Goal: Check status: Check status

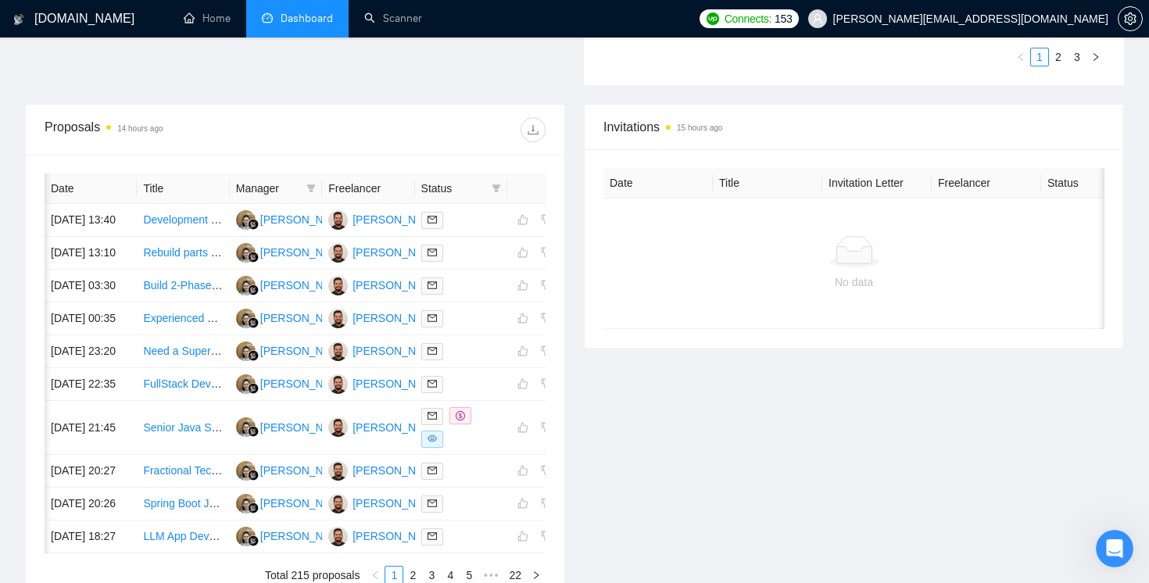
scroll to position [0, 46]
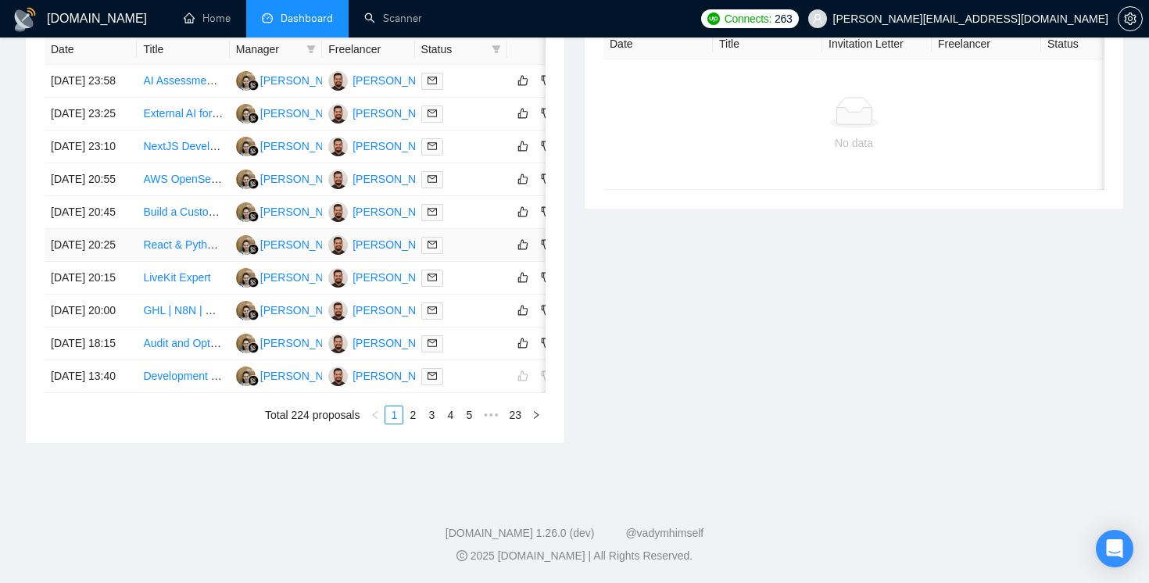
scroll to position [0, 46]
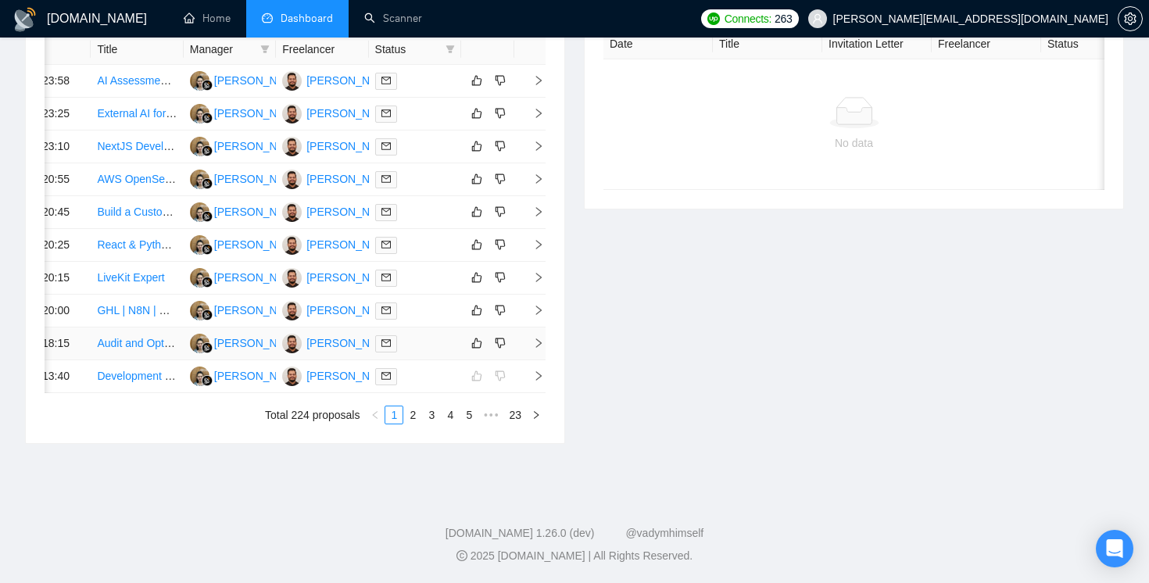
click at [538, 348] on icon "right" at bounding box center [538, 342] width 5 height 9
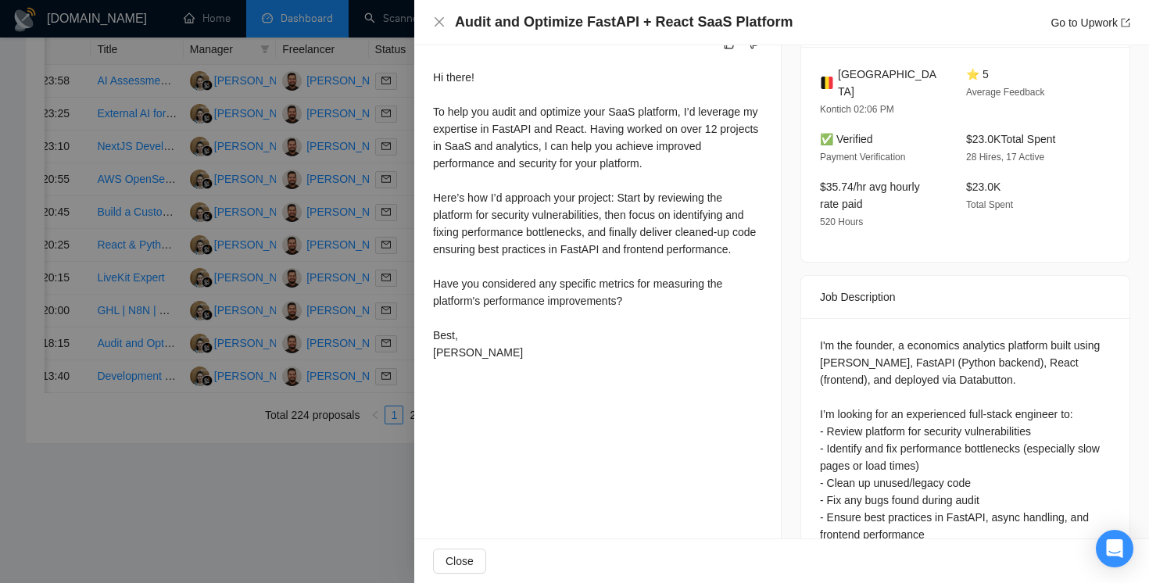
scroll to position [541, 0]
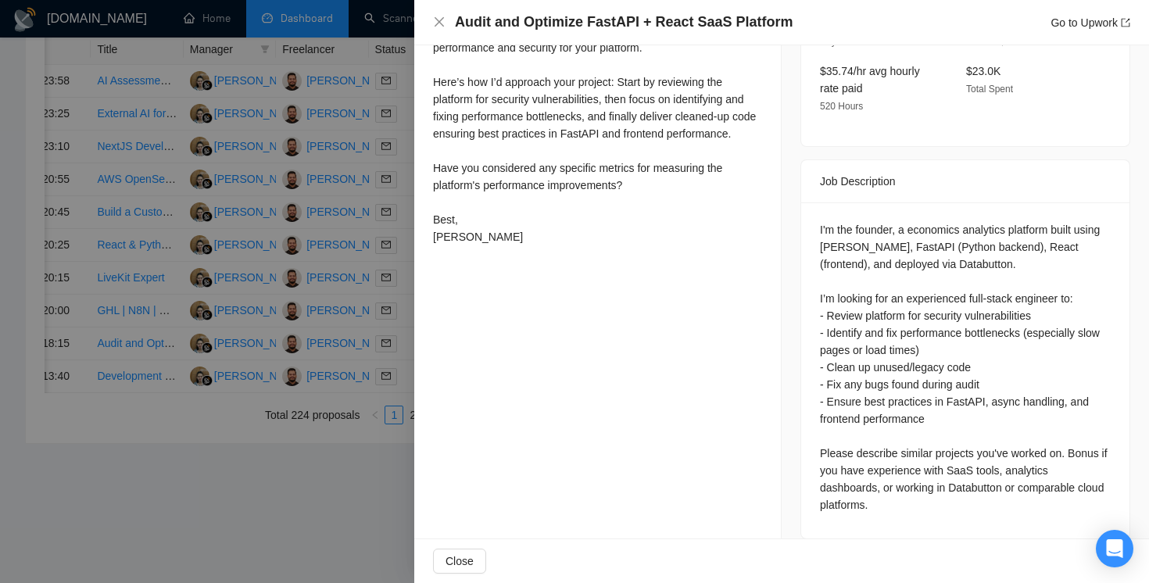
click at [365, 569] on div at bounding box center [574, 291] width 1149 height 583
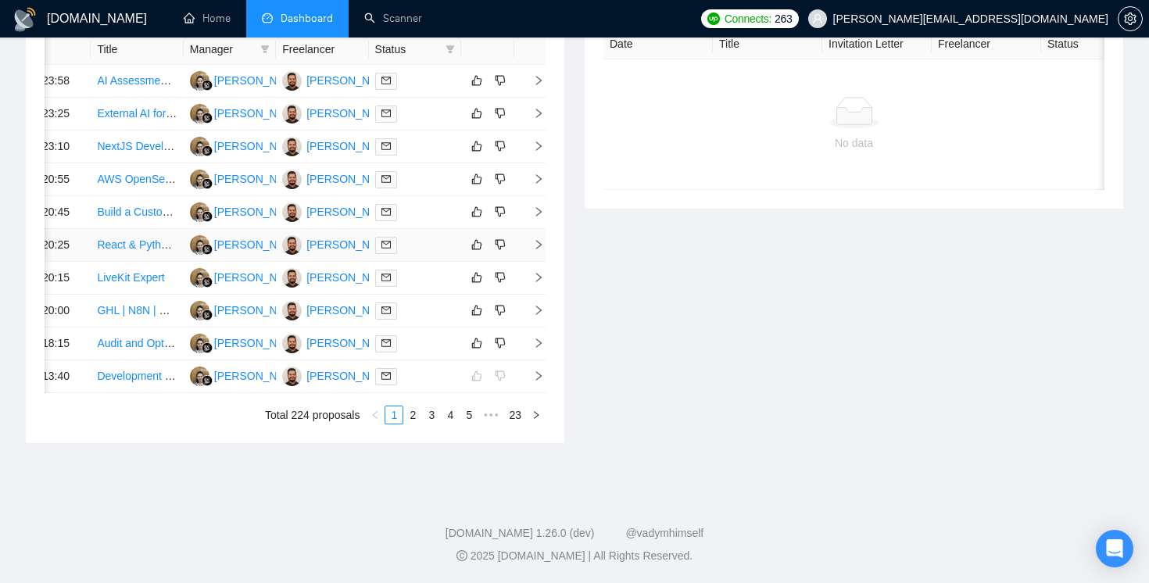
click at [536, 250] on icon "right" at bounding box center [538, 244] width 11 height 11
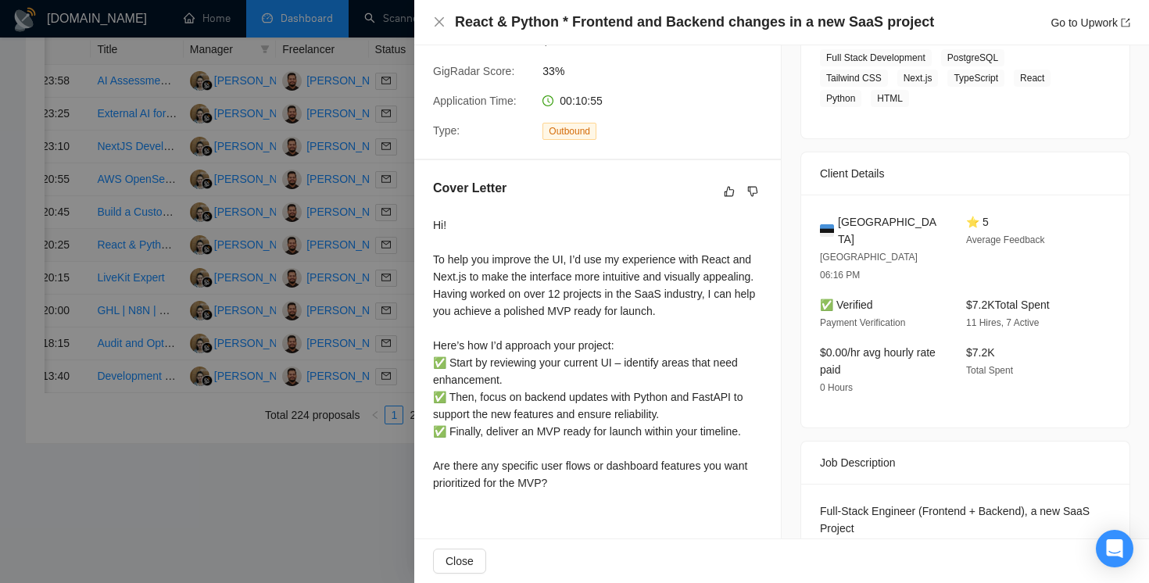
scroll to position [271, 0]
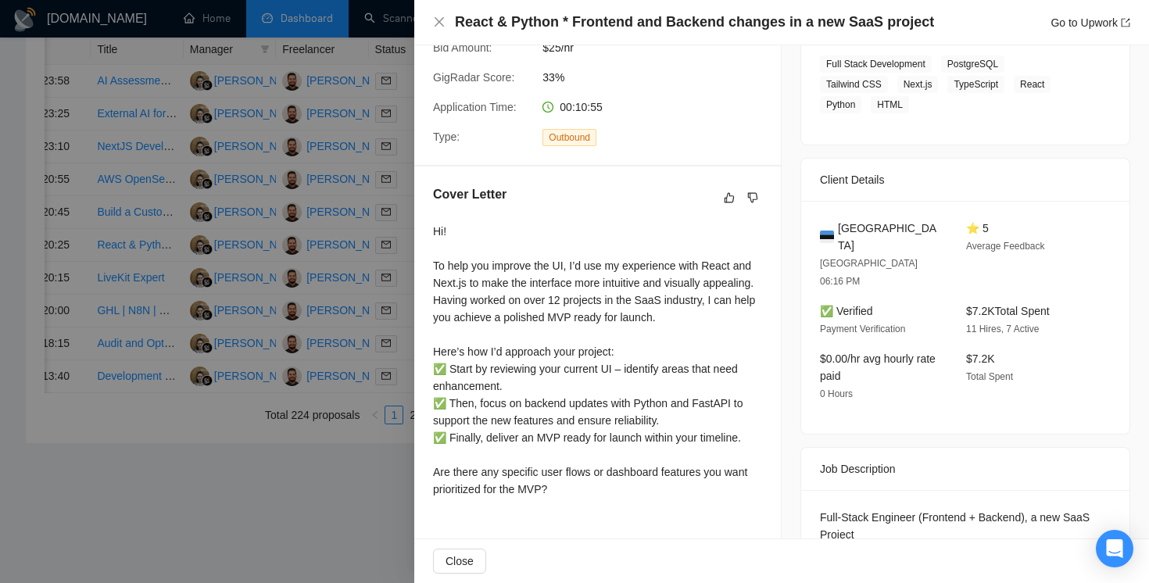
click at [370, 552] on div at bounding box center [574, 291] width 1149 height 583
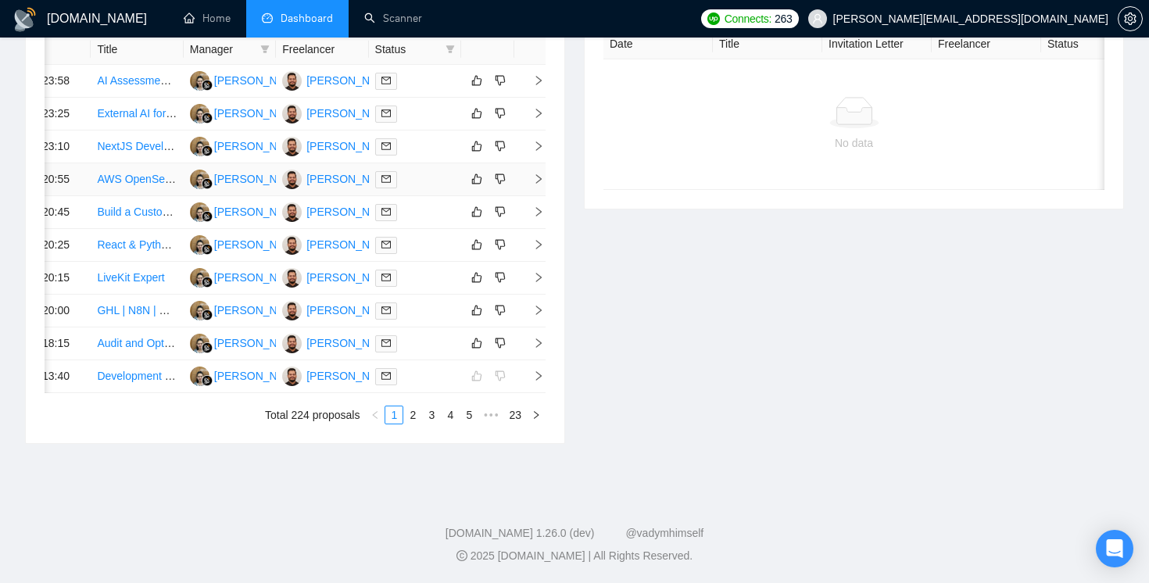
click at [531, 169] on td at bounding box center [529, 179] width 31 height 33
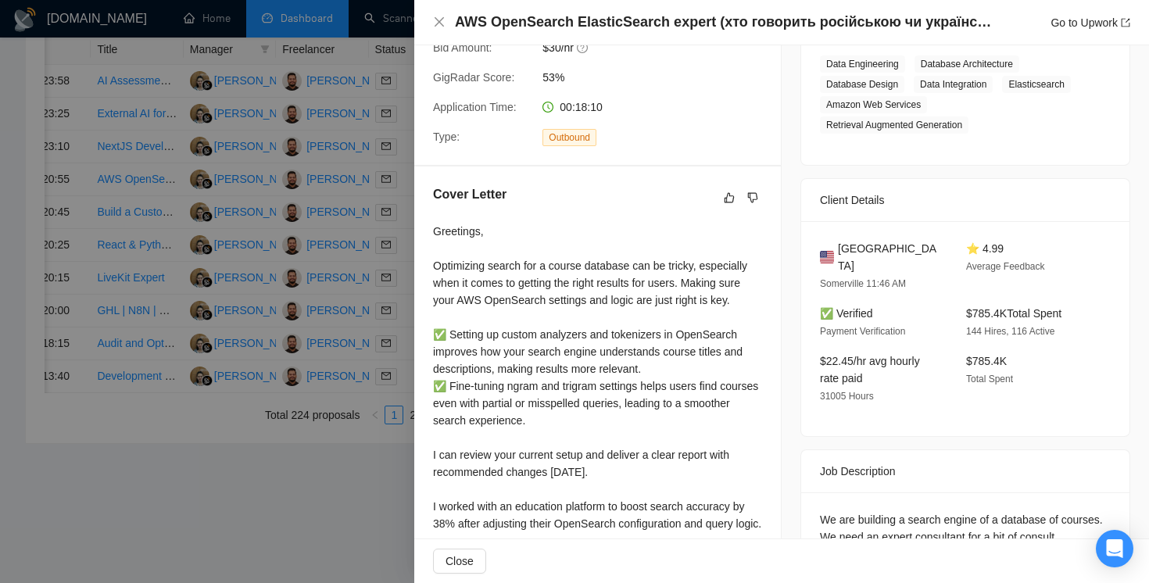
click at [362, 549] on div at bounding box center [574, 291] width 1149 height 583
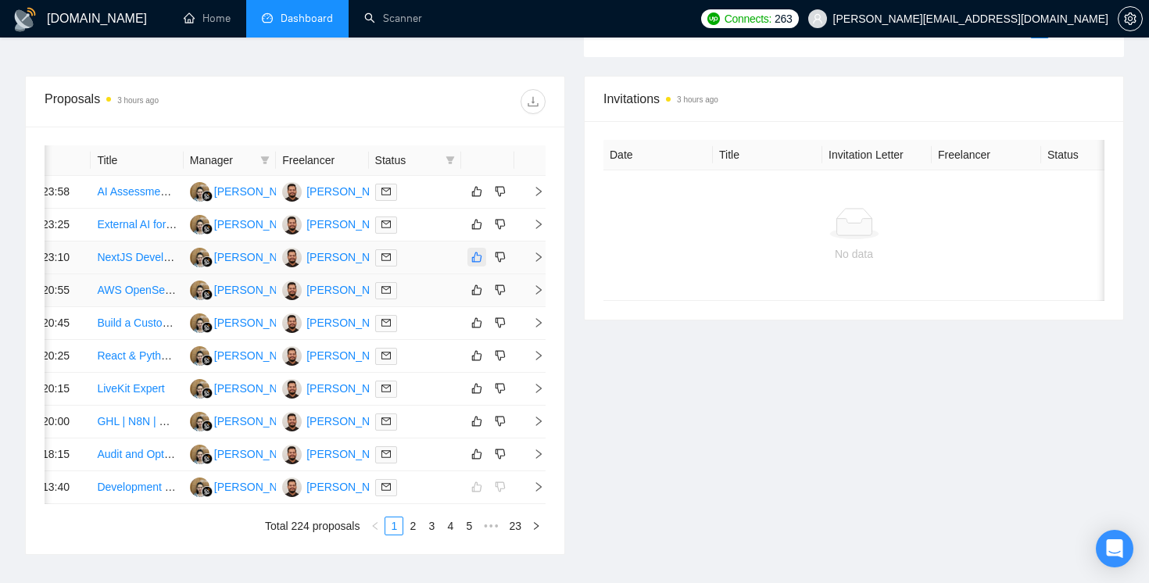
scroll to position [559, 0]
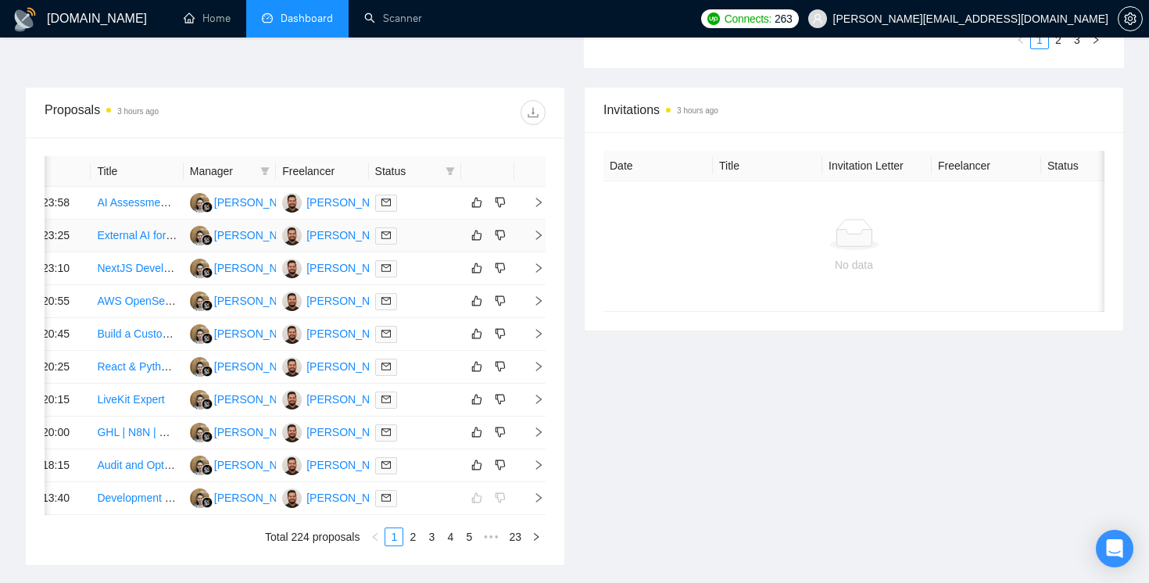
click at [533, 241] on icon "right" at bounding box center [538, 235] width 11 height 11
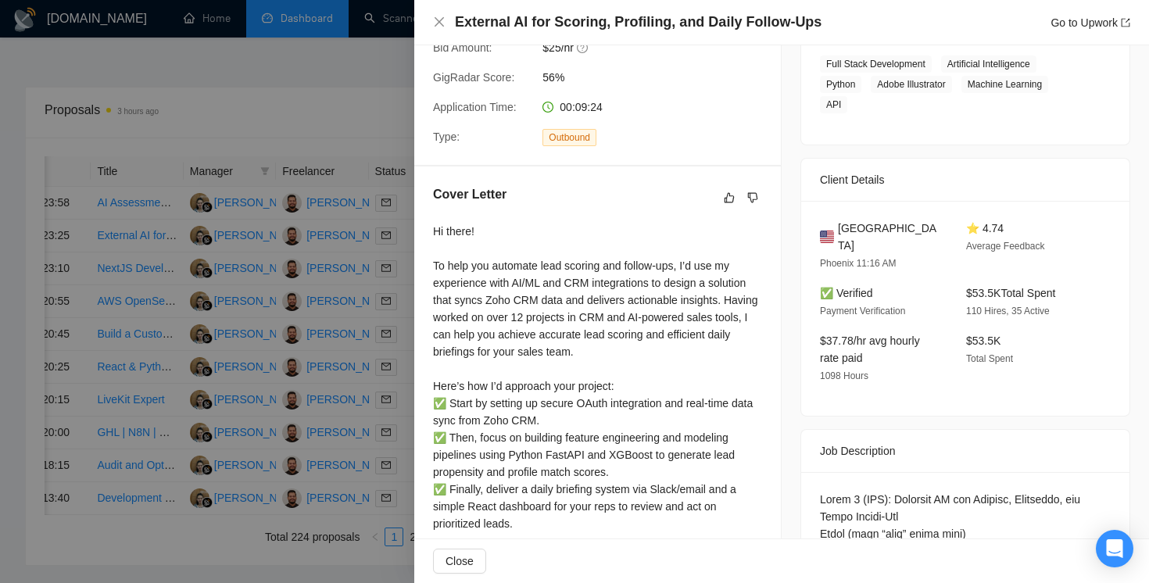
click at [359, 568] on div at bounding box center [574, 291] width 1149 height 583
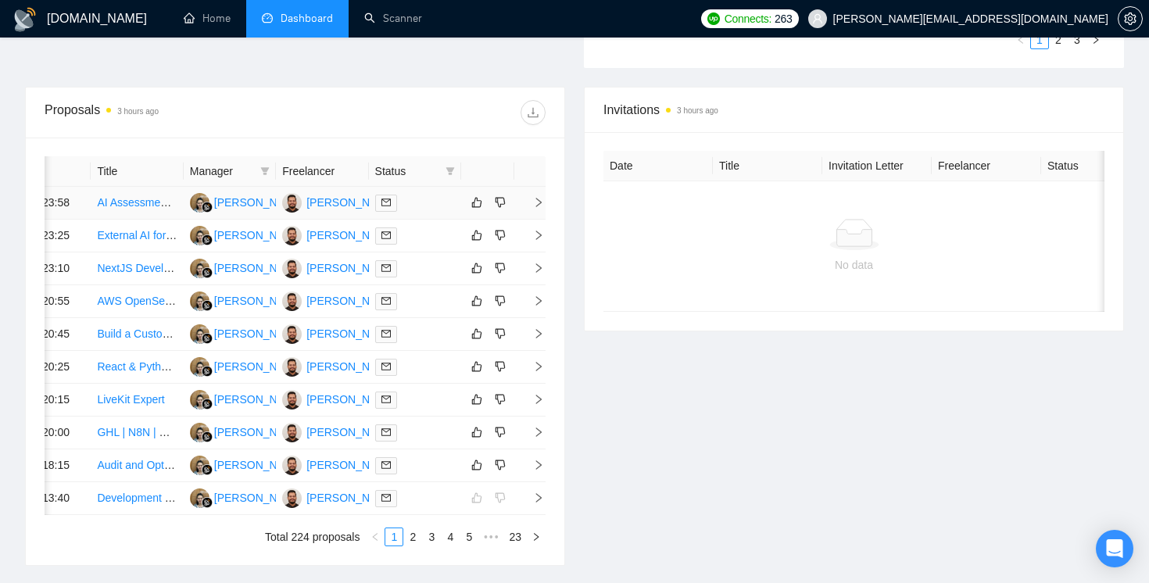
click at [542, 201] on td at bounding box center [529, 203] width 31 height 33
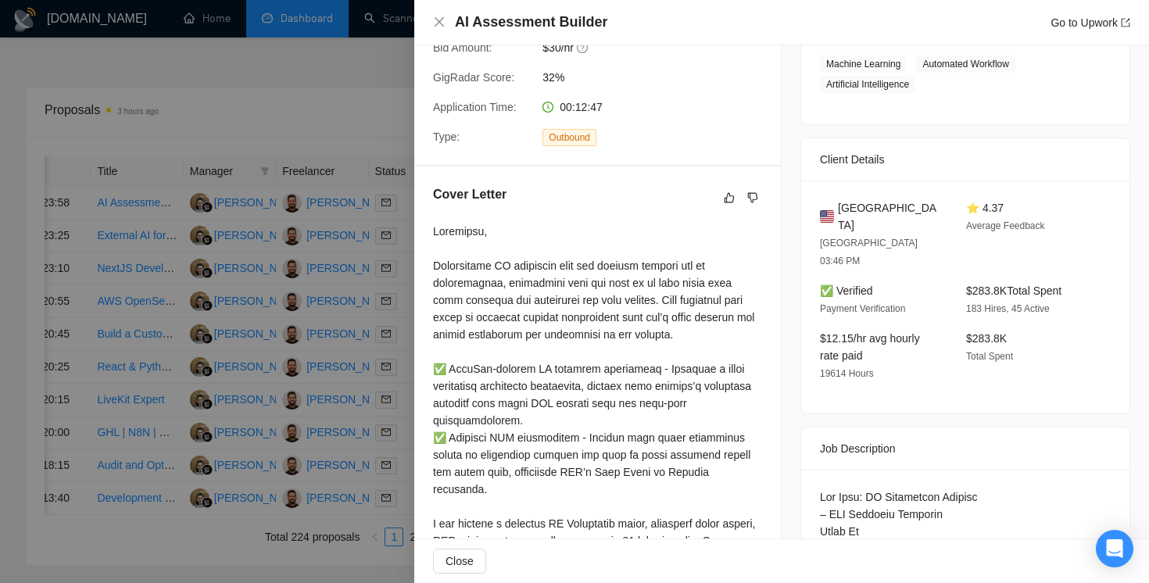
click at [385, 363] on div at bounding box center [574, 291] width 1149 height 583
